Goal: Navigation & Orientation: Find specific page/section

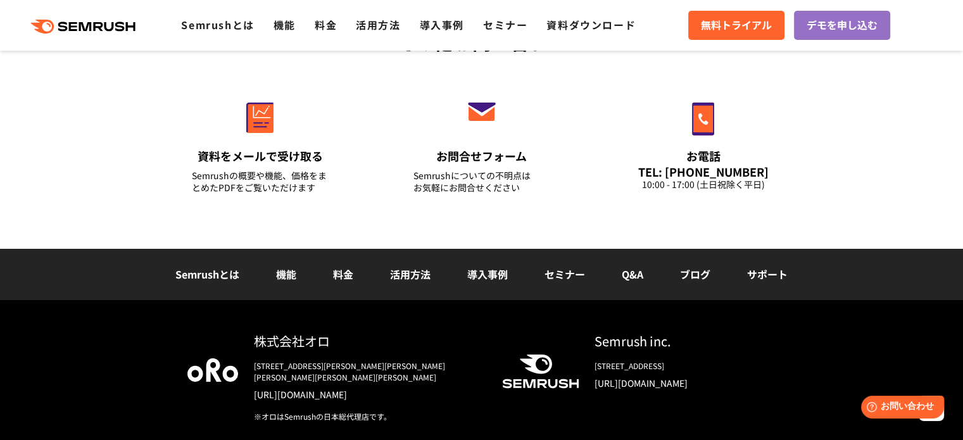
scroll to position [4564, 0]
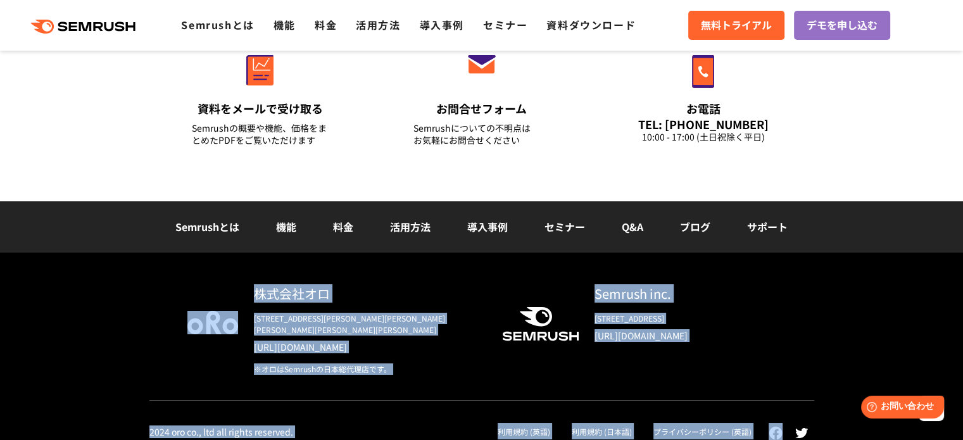
drag, startPoint x: 968, startPoint y: 390, endPoint x: 971, endPoint y: 332, distance: 57.7
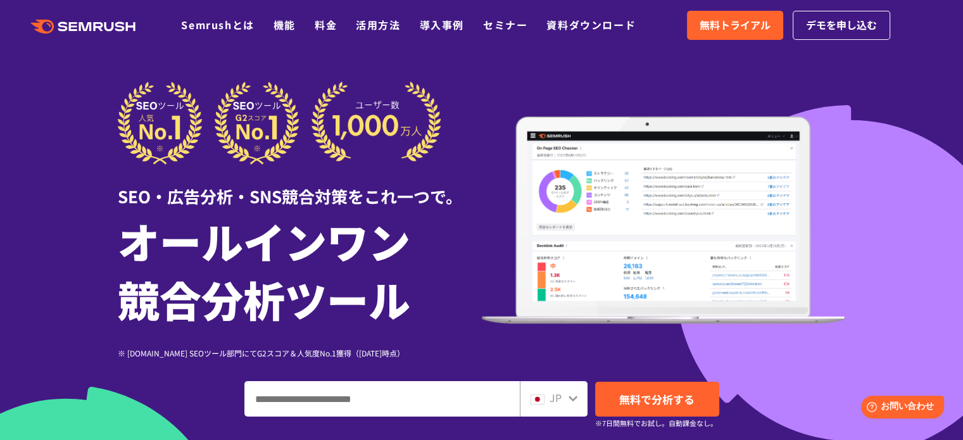
scroll to position [0, 0]
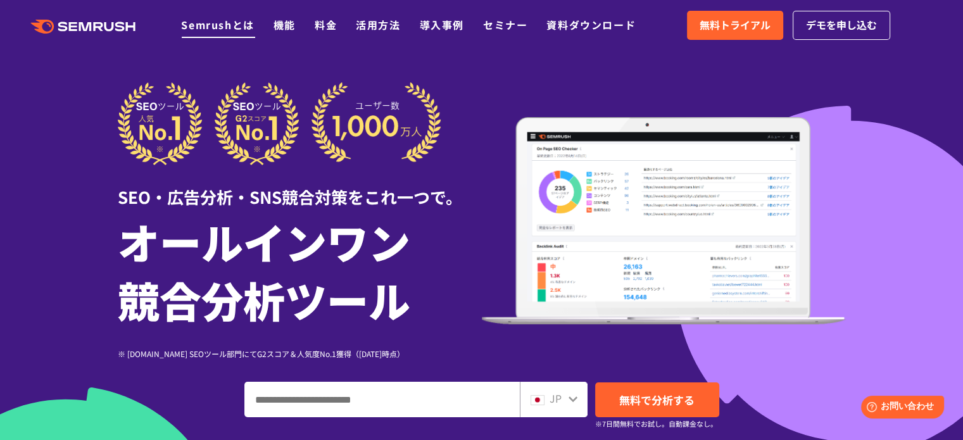
click at [221, 23] on link "Semrushとは" at bounding box center [217, 24] width 73 height 15
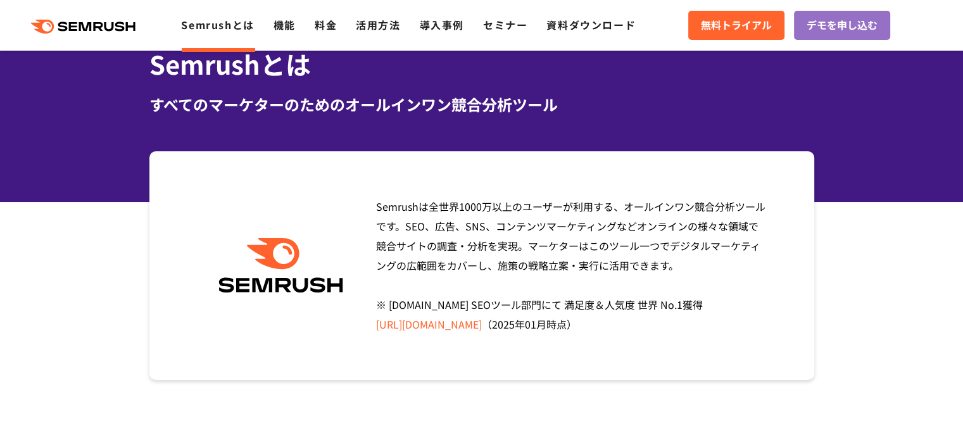
scroll to position [63, 0]
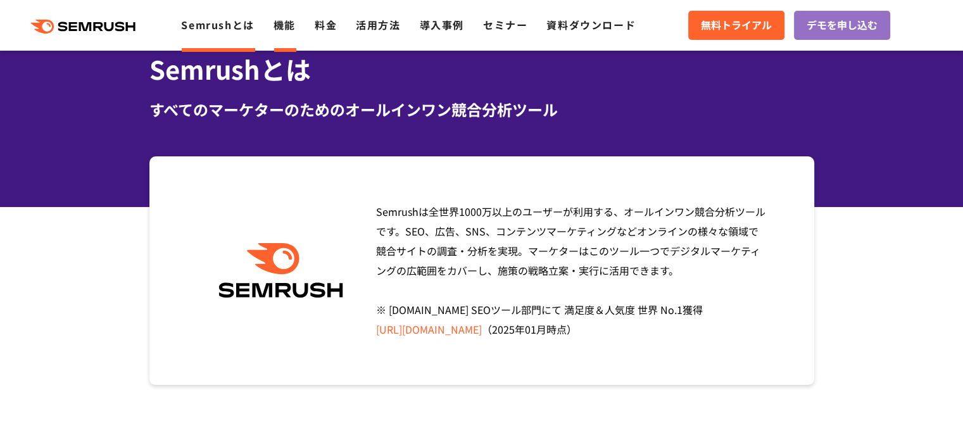
click at [284, 32] on li "機能" at bounding box center [284, 25] width 22 height 16
click at [319, 28] on link "料金" at bounding box center [326, 24] width 22 height 15
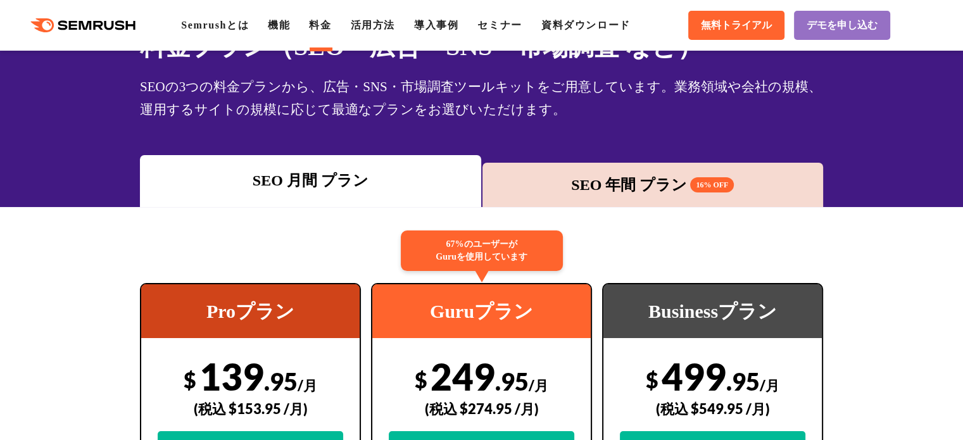
scroll to position [63, 0]
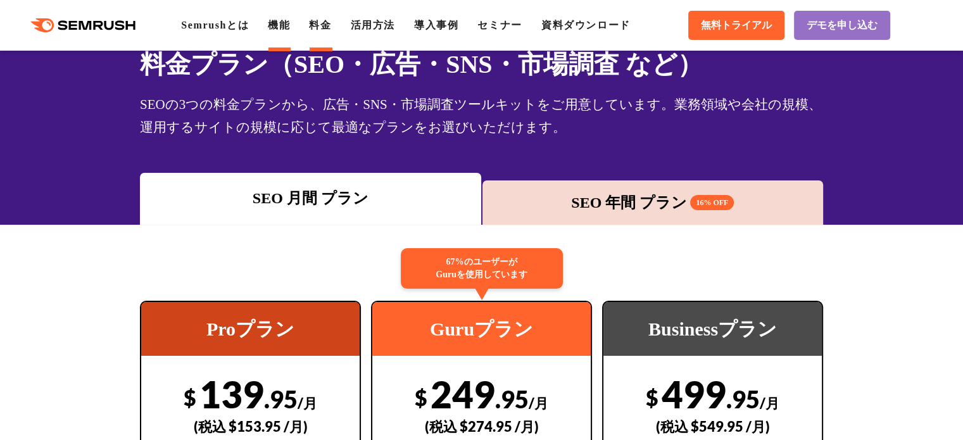
click at [290, 23] on link "機能" at bounding box center [279, 25] width 22 height 11
